Goal: Check status: Check status

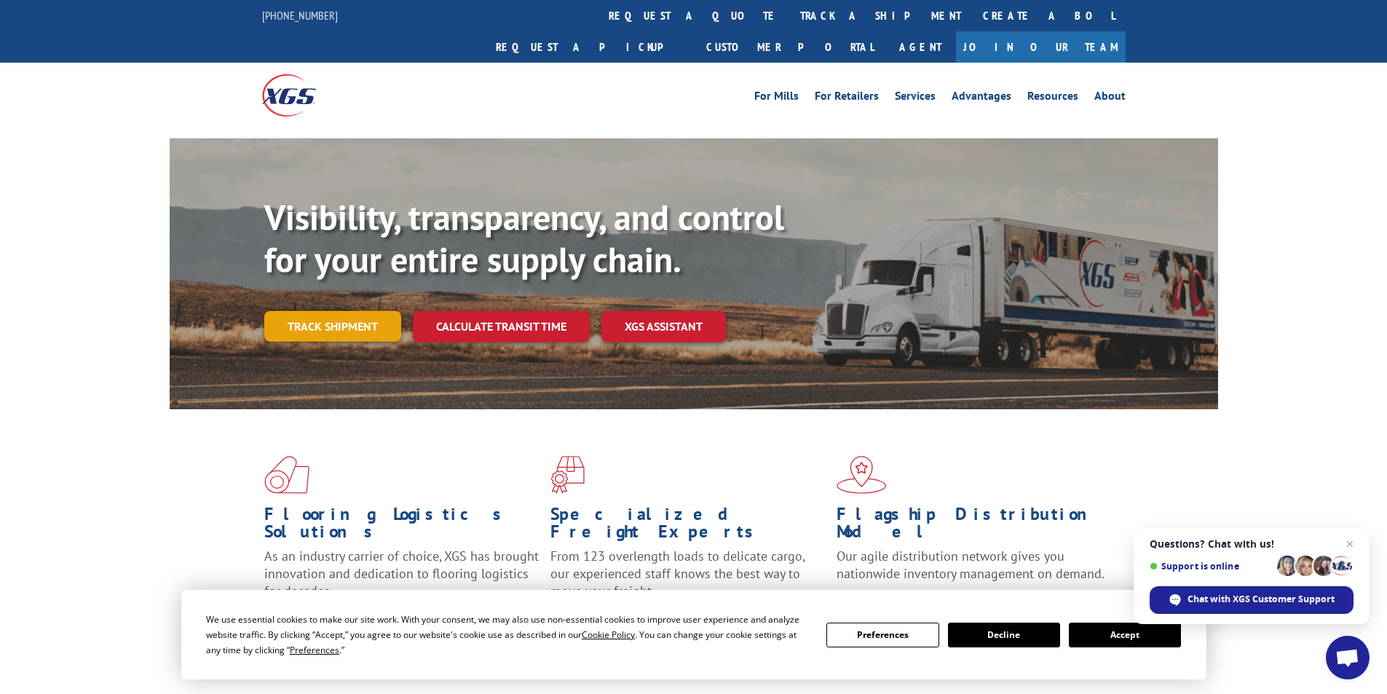
click at [314, 311] on link "Track shipment" at bounding box center [332, 326] width 137 height 31
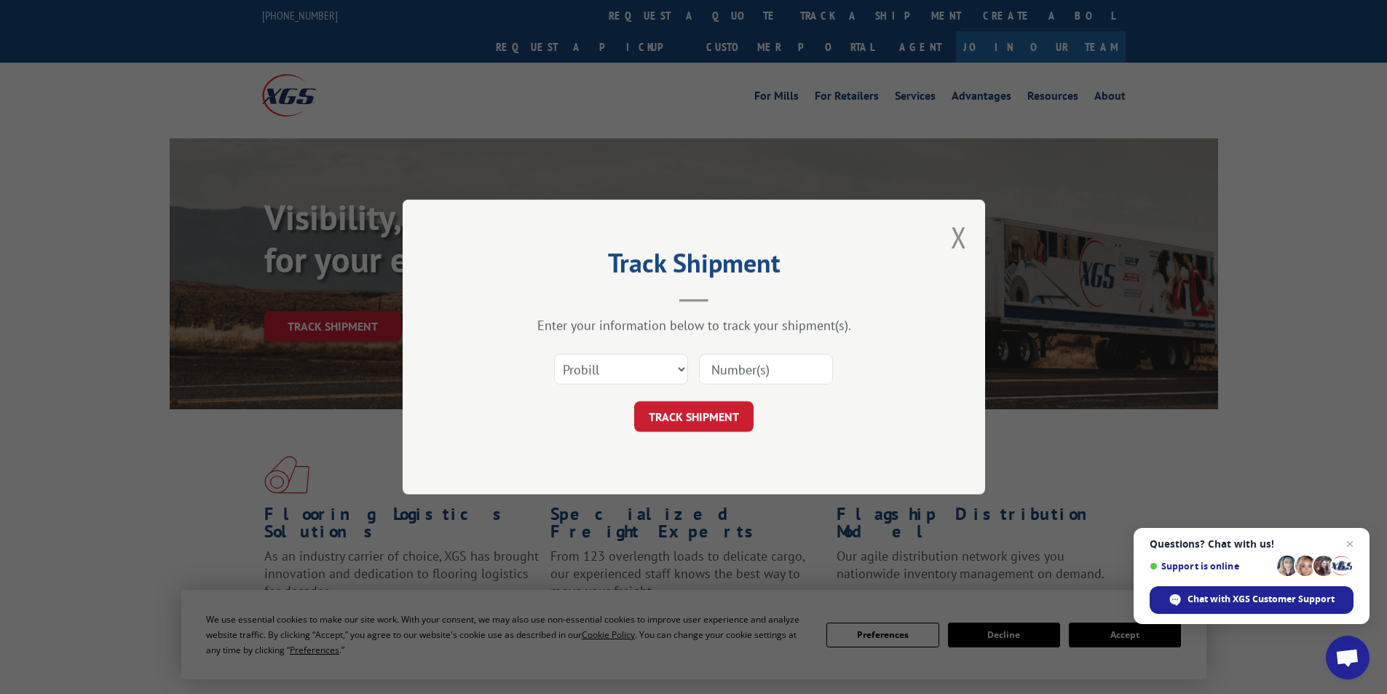
click at [781, 371] on input at bounding box center [766, 369] width 134 height 31
click at [681, 366] on select "Select category... Probill BOL PO" at bounding box center [621, 369] width 134 height 31
select select "bol"
click at [554, 354] on select "Select category... Probill BOL PO" at bounding box center [621, 369] width 134 height 31
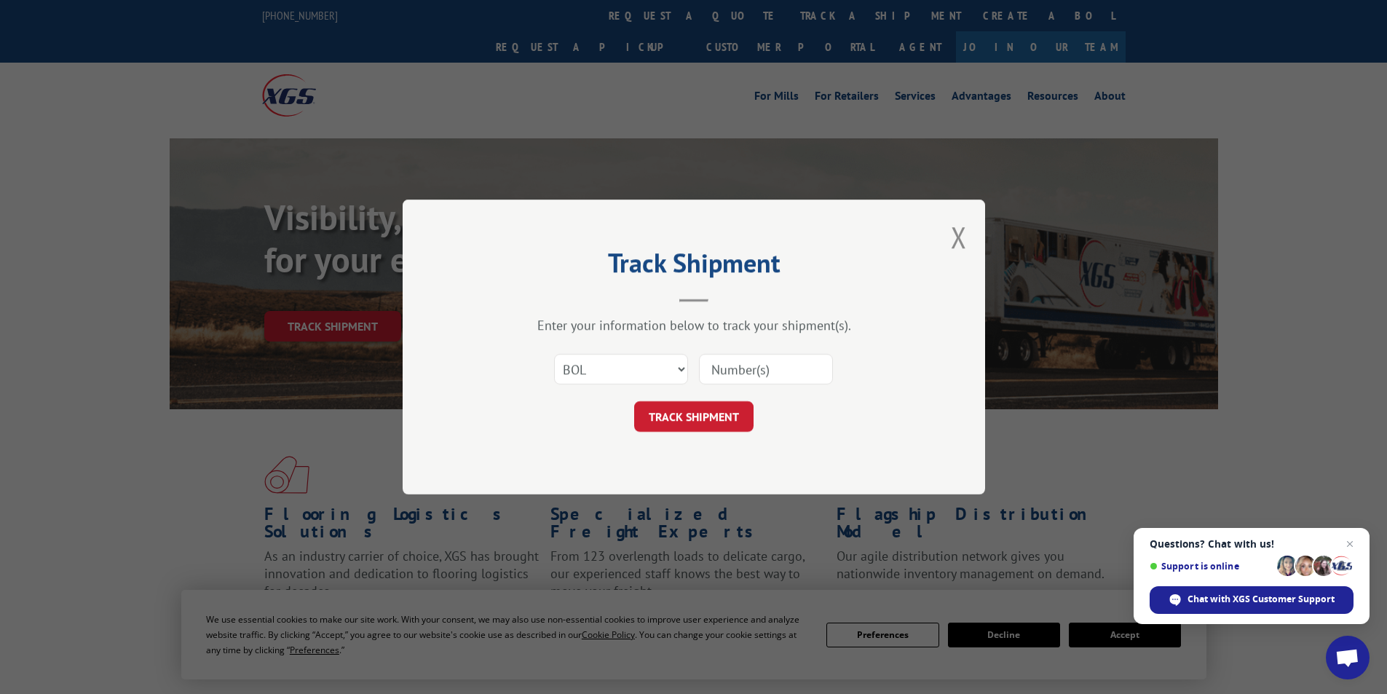
click at [729, 367] on input at bounding box center [766, 369] width 134 height 31
type input "3377789"
click at [709, 414] on button "TRACK SHIPMENT" at bounding box center [693, 416] width 119 height 31
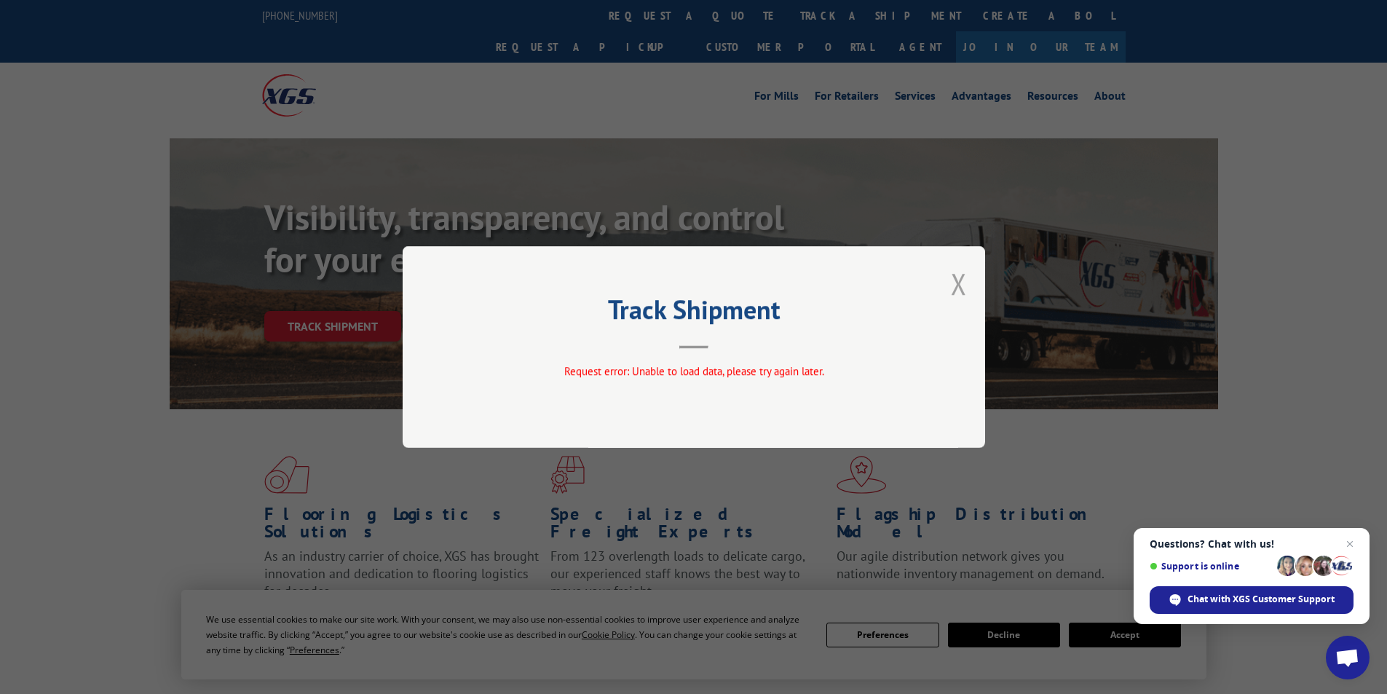
click at [958, 282] on button "Close modal" at bounding box center [959, 283] width 16 height 39
